Goal: Information Seeking & Learning: Learn about a topic

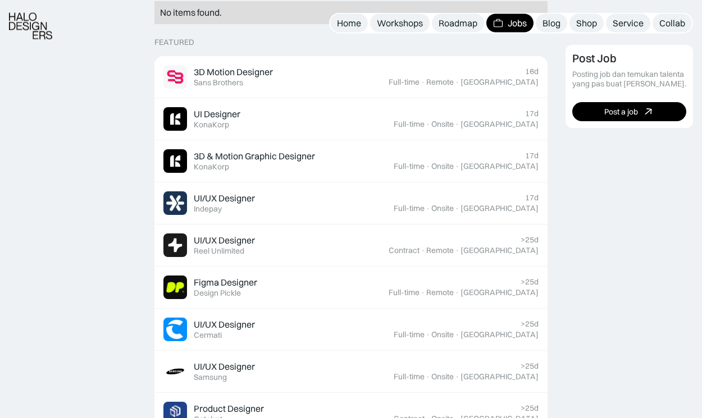
scroll to position [343, 0]
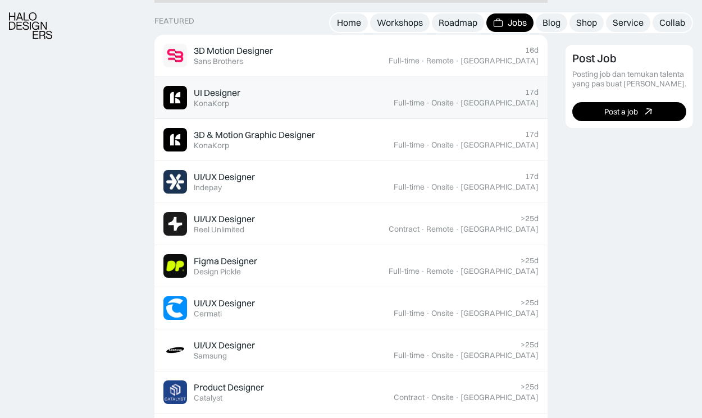
click at [239, 100] on div "UI Designer Featured KonaKorp" at bounding box center [217, 97] width 47 height 21
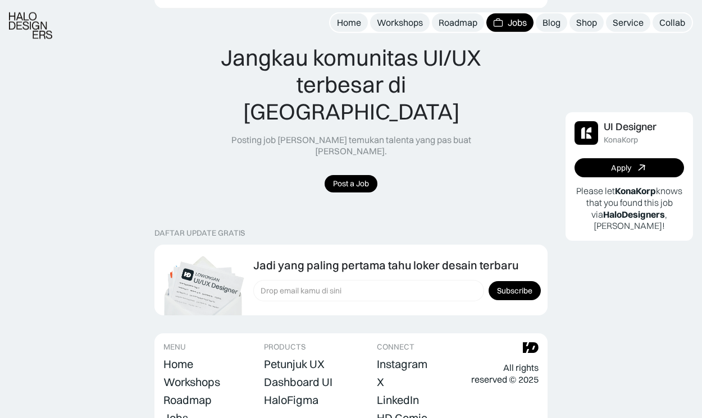
scroll to position [1072, 0]
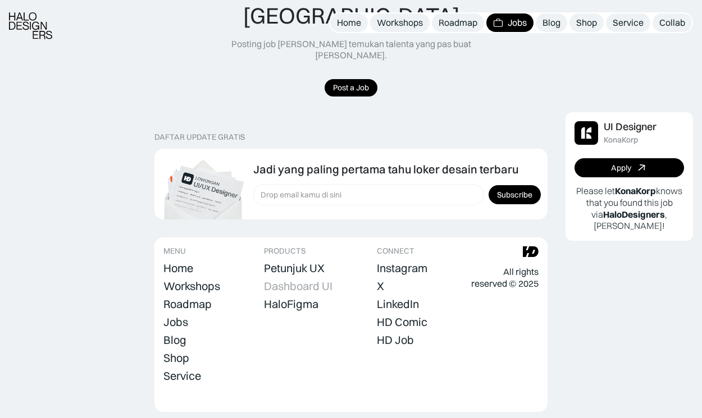
click at [316, 279] on div "Dashboard UI" at bounding box center [298, 285] width 68 height 13
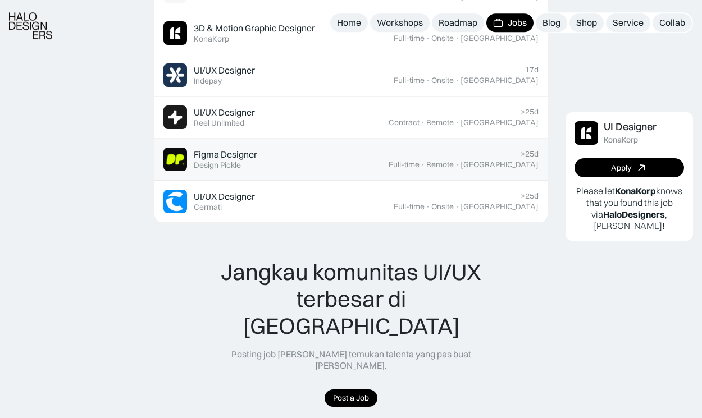
scroll to position [729, 0]
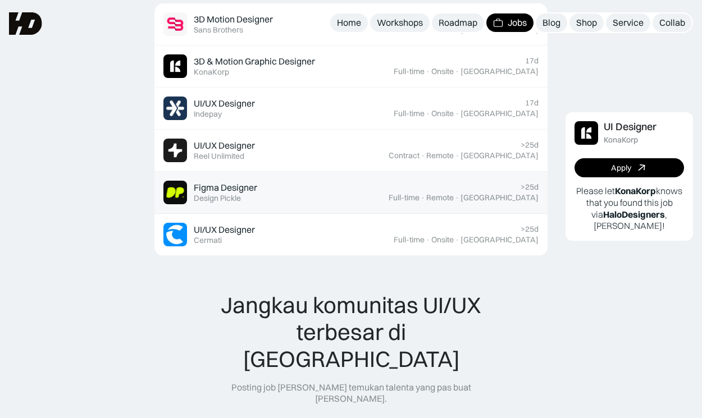
click at [388, 194] on div "Figma Designer Featured Design Pickle" at bounding box center [275, 193] width 225 height 24
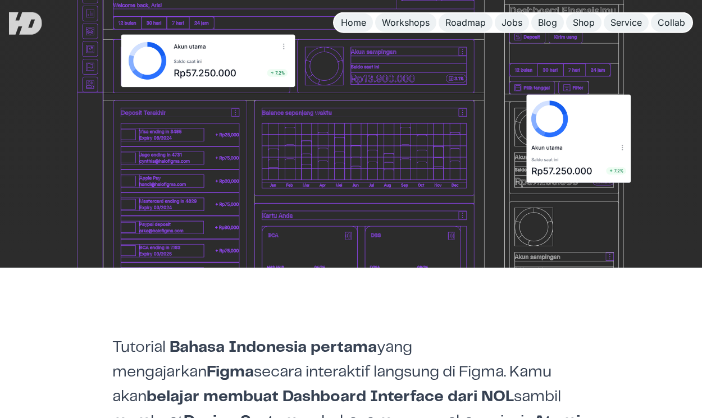
scroll to position [401, 0]
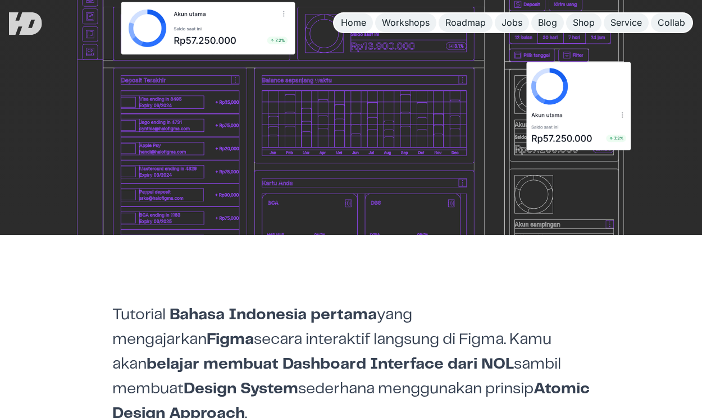
click at [304, 219] on img at bounding box center [350, 103] width 561 height 337
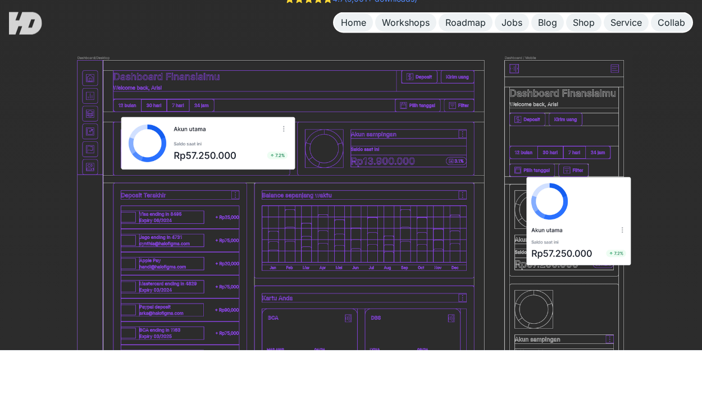
scroll to position [229, 0]
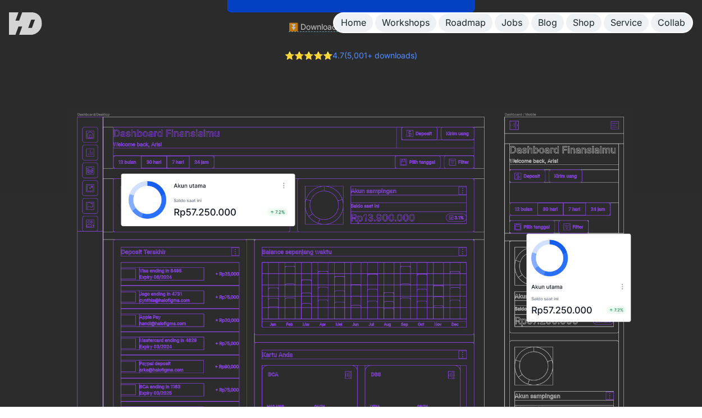
click at [305, 218] on img at bounding box center [350, 275] width 561 height 337
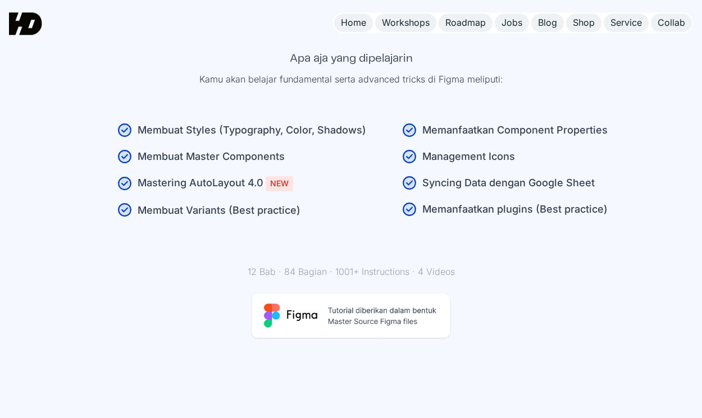
scroll to position [973, 0]
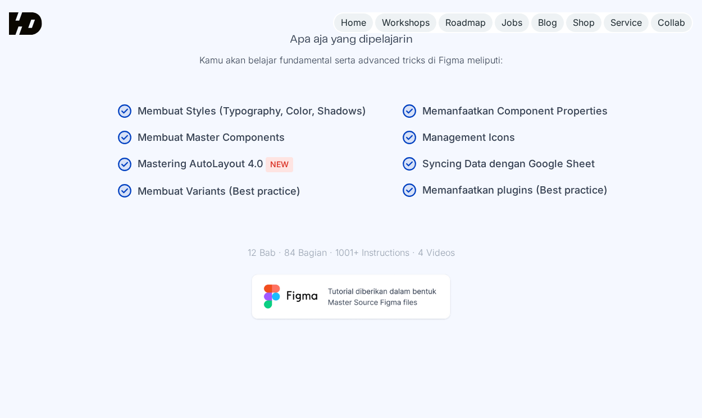
click at [293, 157] on span "NEW" at bounding box center [278, 164] width 27 height 15
click at [252, 184] on div "Membuat Variants (Best practice)" at bounding box center [251, 191] width 228 height 15
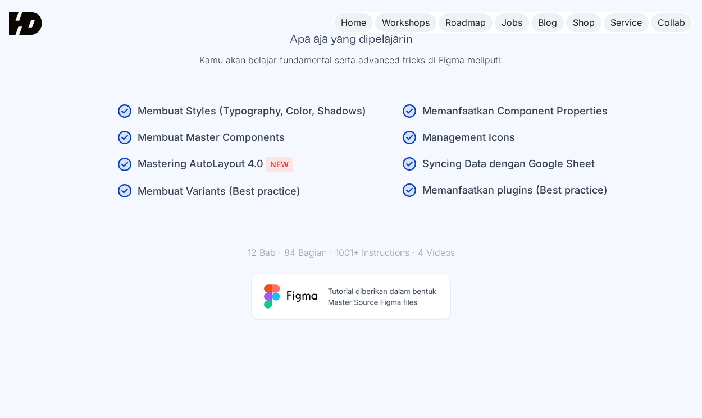
click at [252, 184] on div "Membuat Variants (Best practice)" at bounding box center [251, 191] width 228 height 15
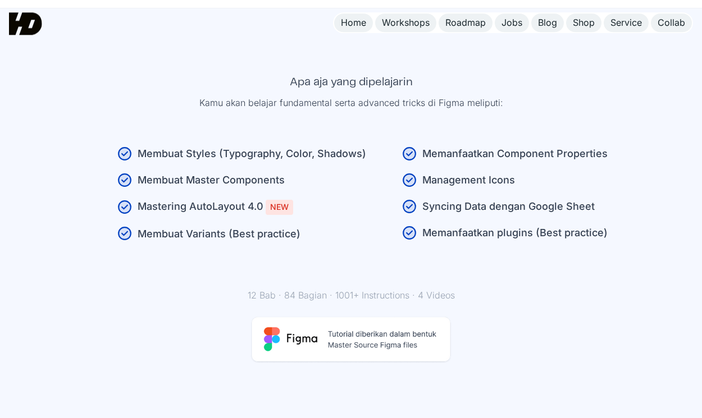
scroll to position [908, 0]
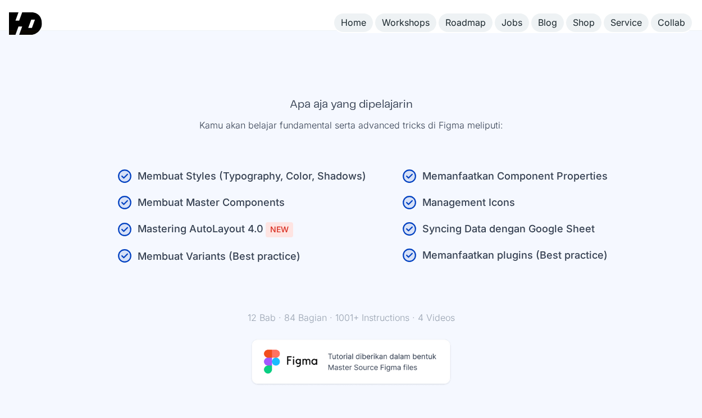
click at [402, 192] on ul "Memanfaatkan Component Properties Management Icons Syncing Data dengan Google S…" at bounding box center [493, 221] width 228 height 106
click at [402, 193] on ul "Memanfaatkan Component Properties Management Icons Syncing Data dengan Google S…" at bounding box center [493, 221] width 228 height 106
click at [407, 186] on ul "Memanfaatkan Component Properties Management Icons Syncing Data dengan Google S…" at bounding box center [493, 221] width 228 height 106
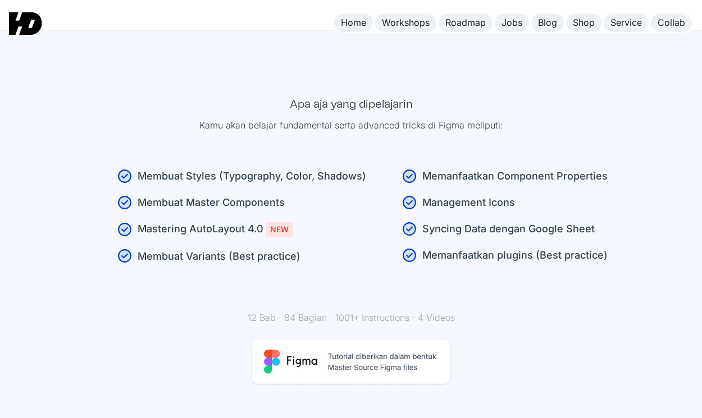
click at [407, 186] on ul "Memanfaatkan Component Properties Management Icons Syncing Data dengan Google S…" at bounding box center [493, 221] width 228 height 106
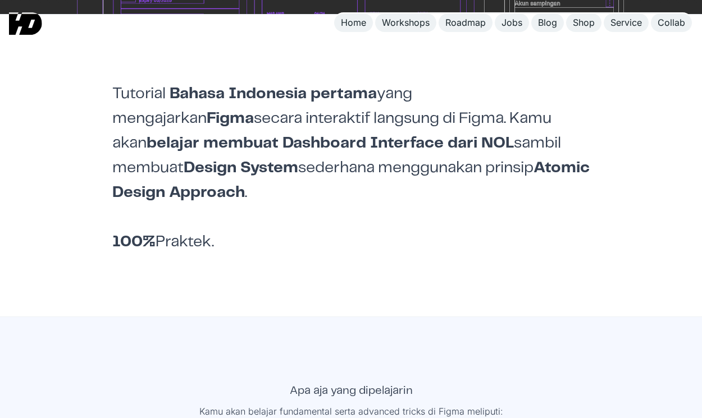
scroll to position [336, 0]
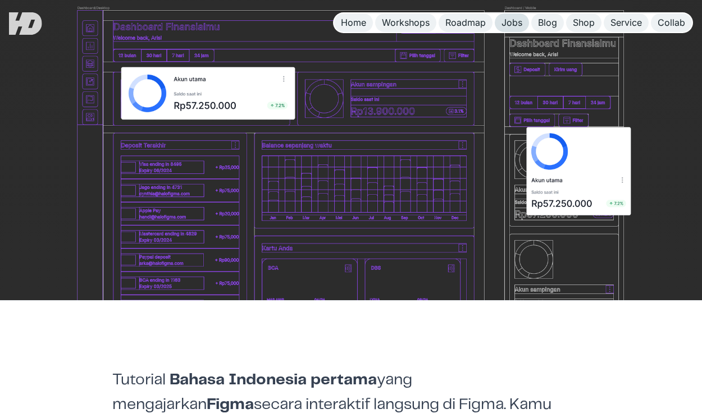
click at [510, 18] on div "Jobs" at bounding box center [511, 23] width 21 height 12
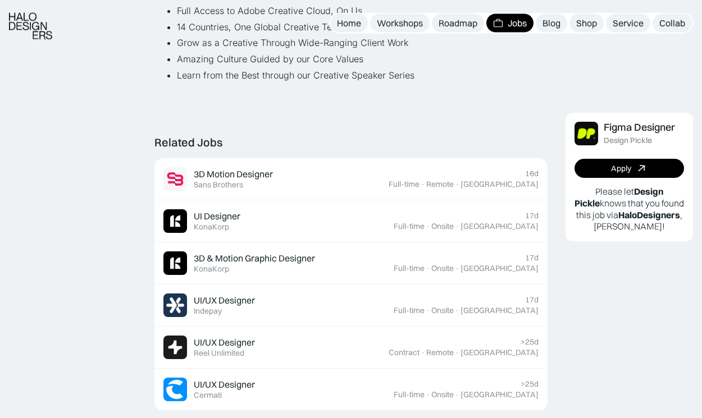
scroll to position [973, 0]
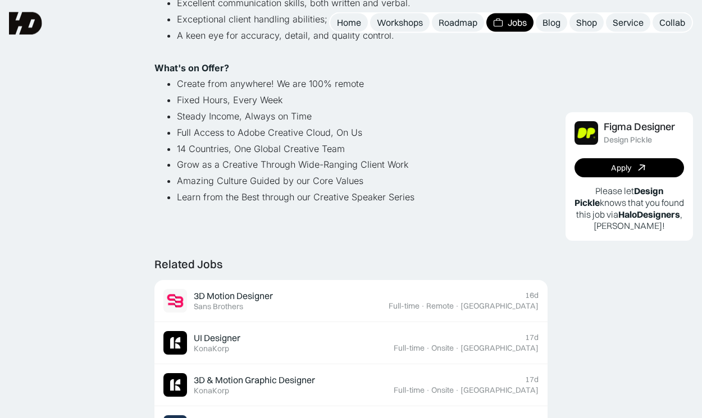
scroll to position [744, 0]
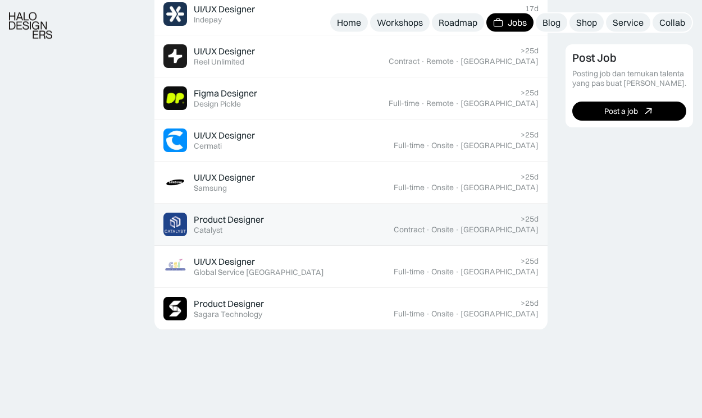
scroll to position [515, 0]
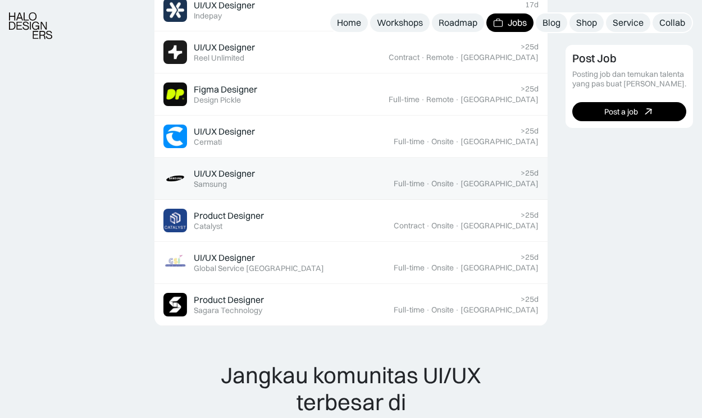
click at [290, 187] on div "UI/UX Designer Featured Samsung" at bounding box center [278, 179] width 230 height 24
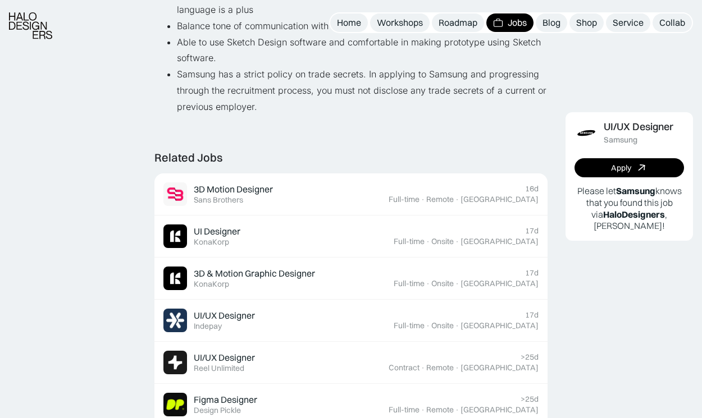
scroll to position [973, 0]
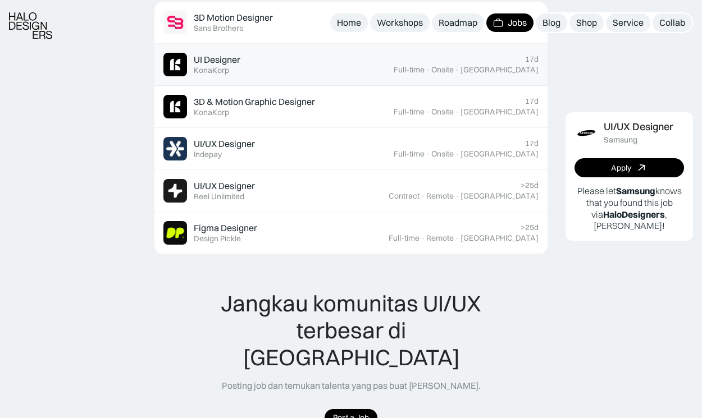
click at [284, 72] on div "UI Designer Featured KonaKorp" at bounding box center [278, 65] width 230 height 24
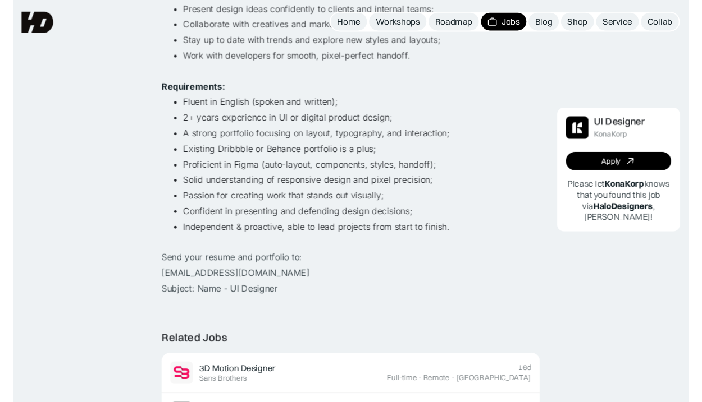
scroll to position [343, 0]
